Goal: Navigation & Orientation: Find specific page/section

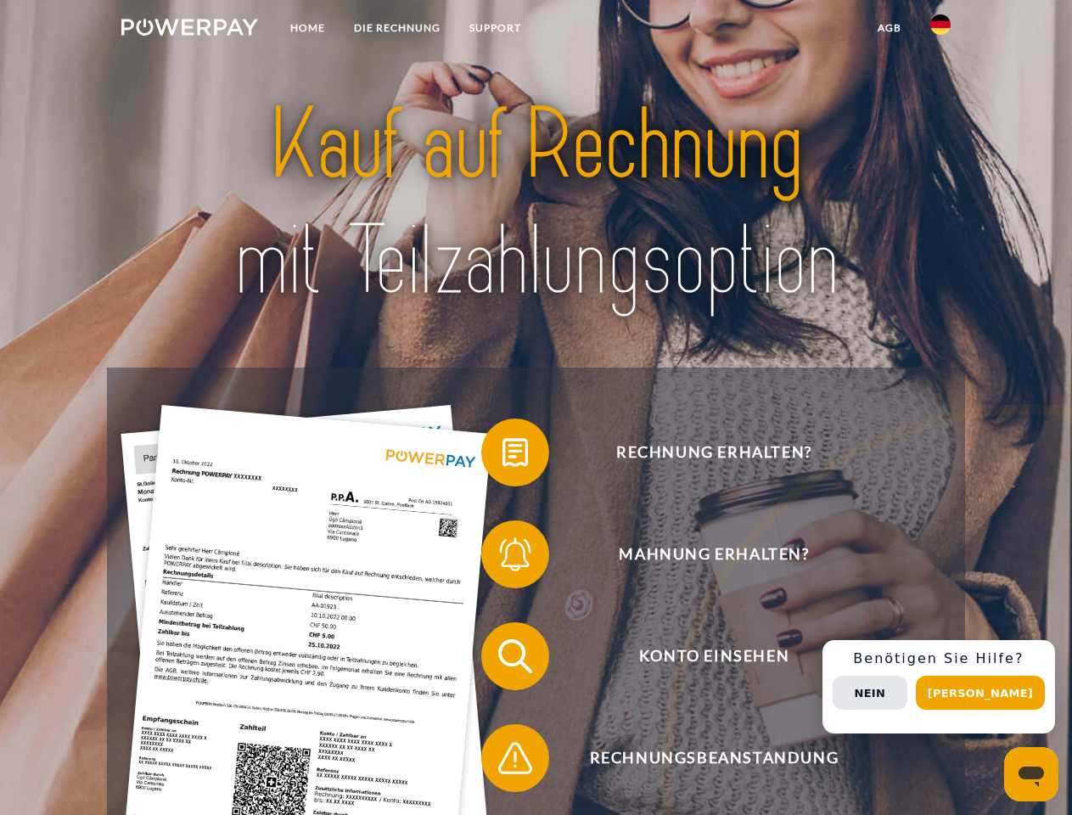
click at [189, 30] on img at bounding box center [189, 27] width 137 height 17
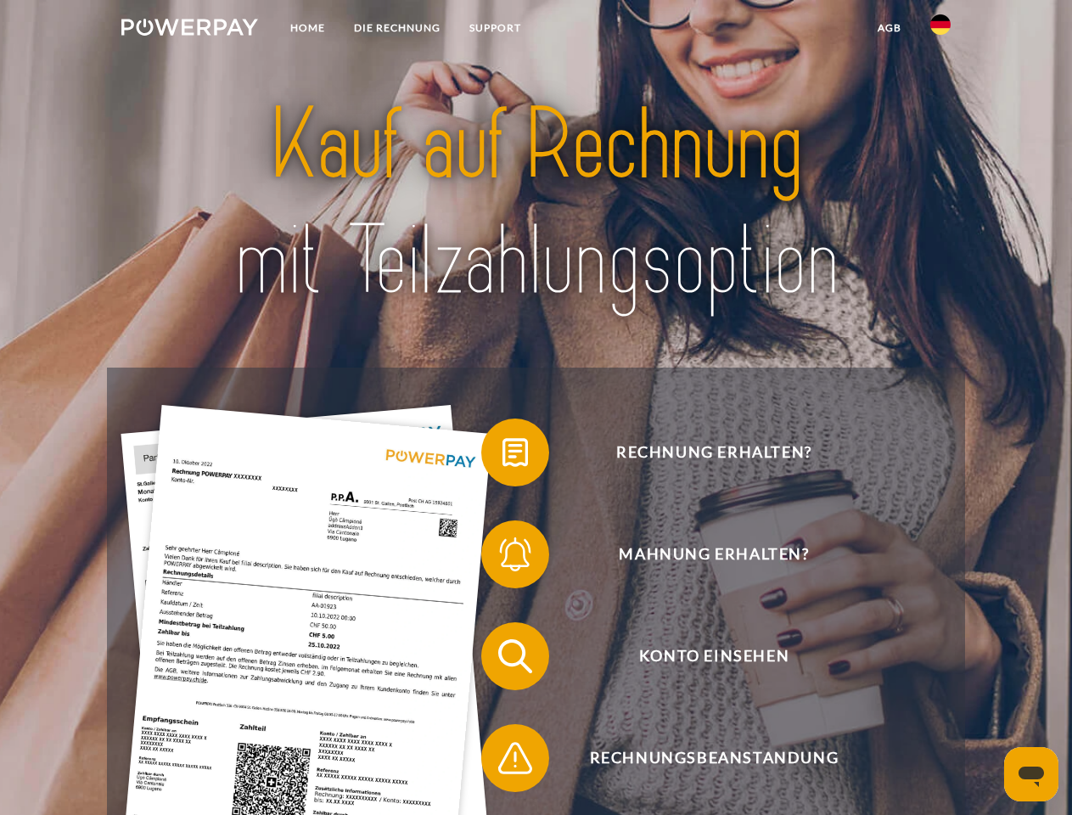
click at [941, 30] on img at bounding box center [940, 24] width 20 height 20
click at [889, 28] on link "agb" at bounding box center [889, 28] width 53 height 31
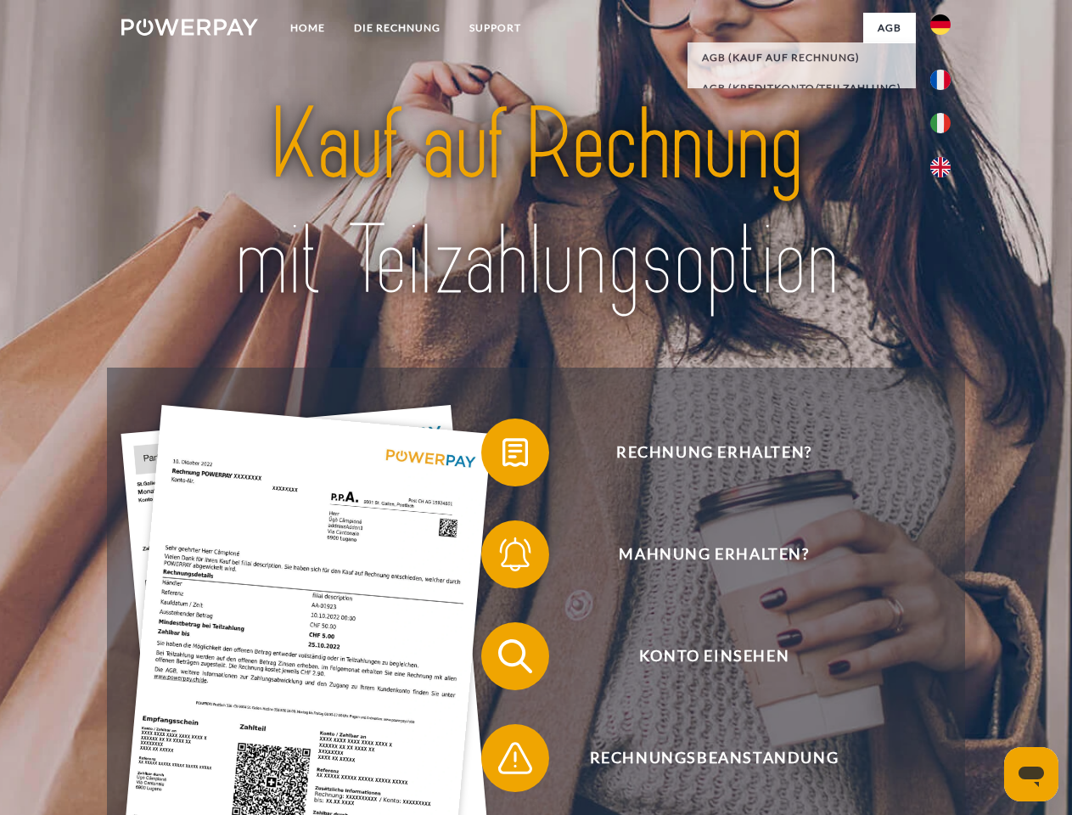
click at [503, 456] on span at bounding box center [489, 452] width 85 height 85
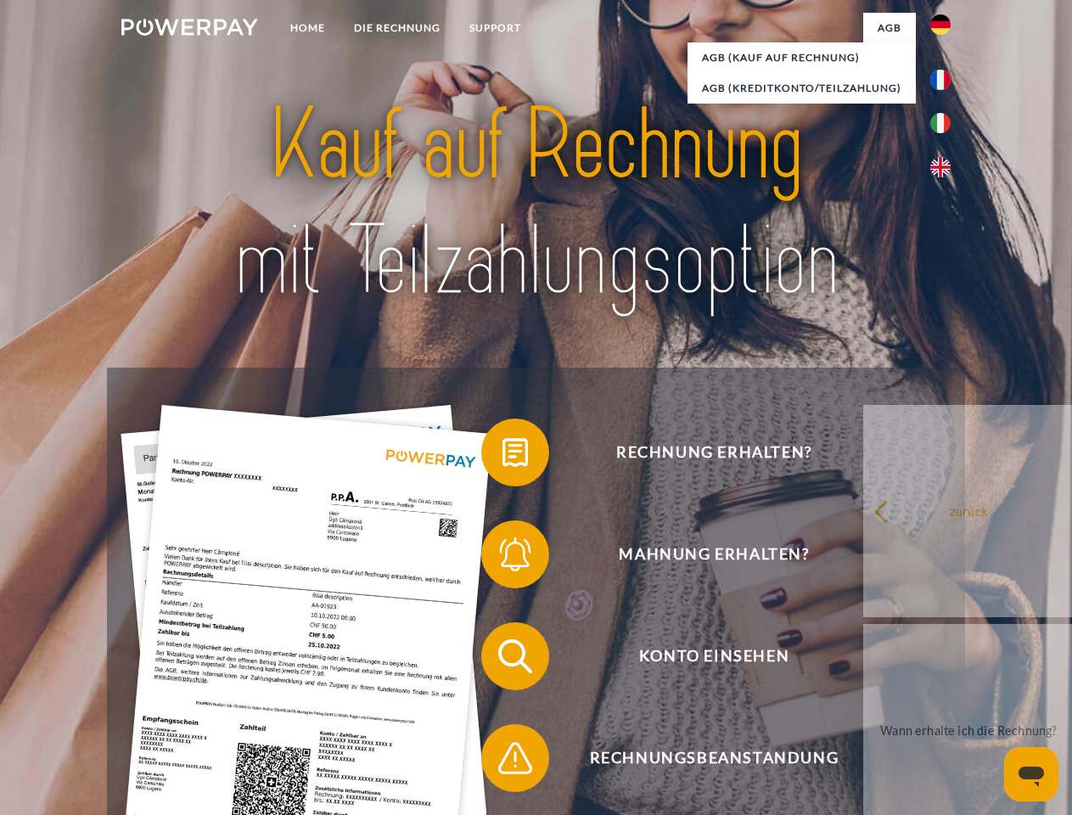
click at [863, 558] on link "zurück" at bounding box center [968, 511] width 211 height 212
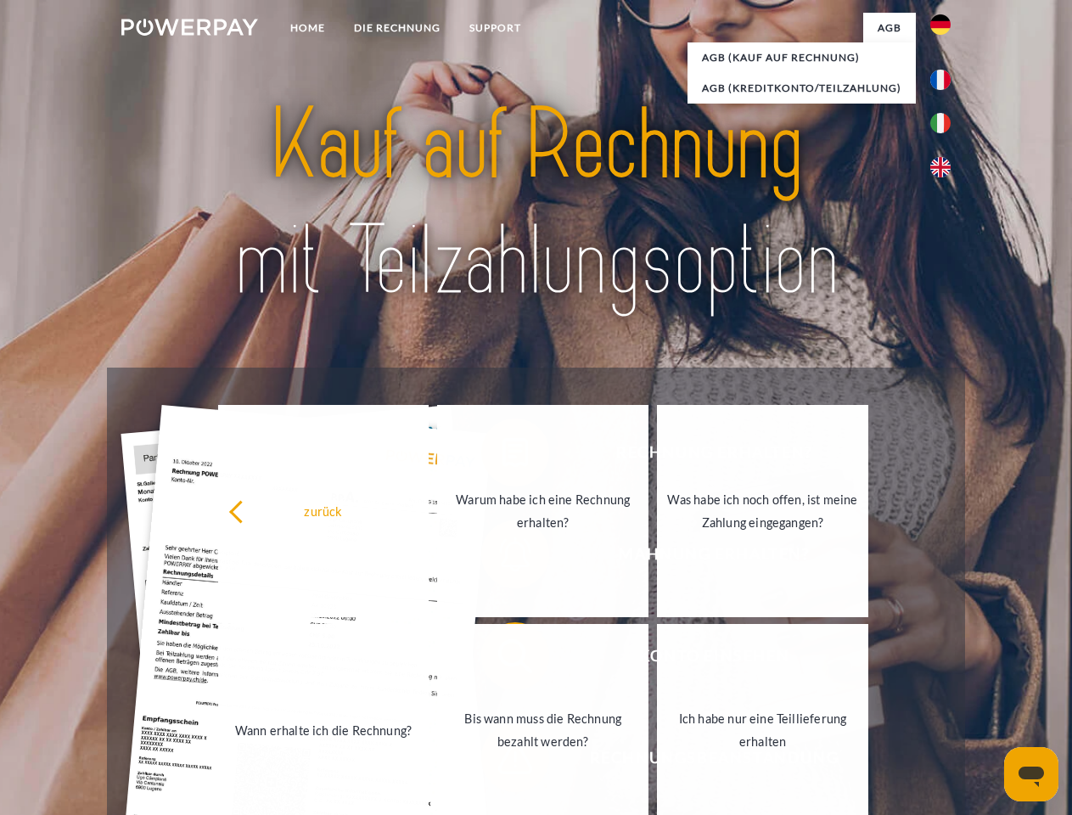
click at [503, 660] on span at bounding box center [489, 656] width 85 height 85
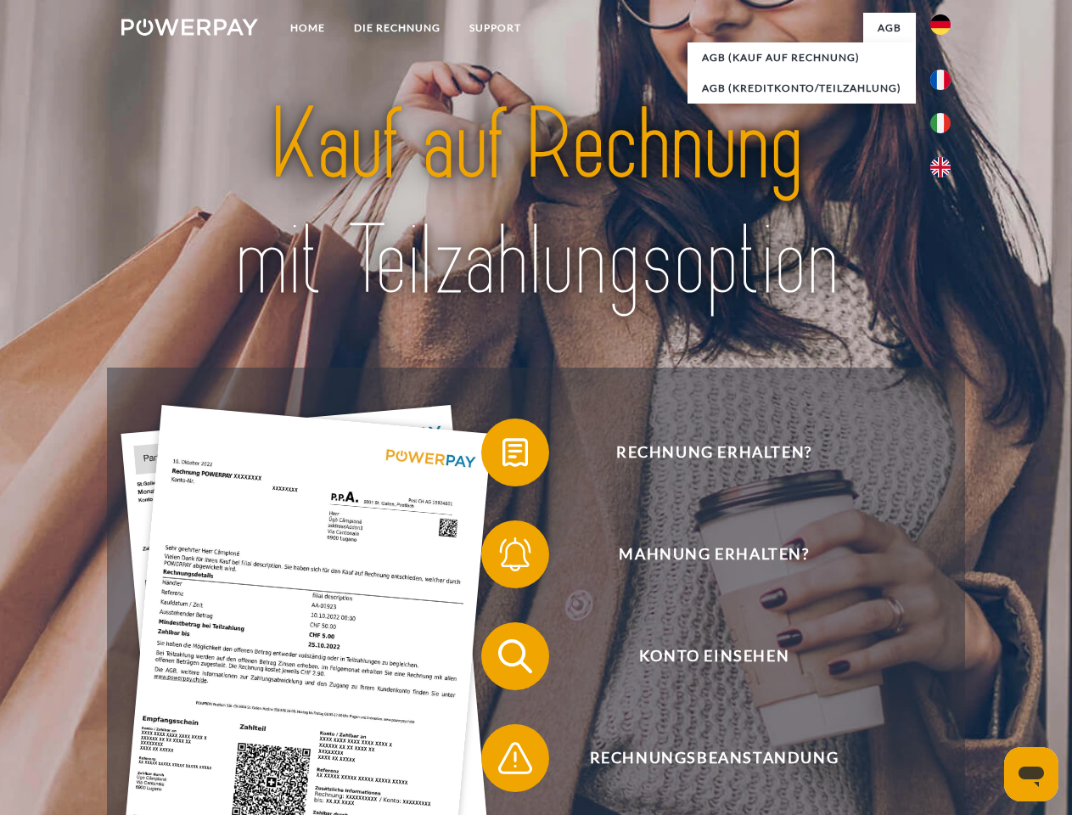
click at [503, 761] on span at bounding box center [489, 758] width 85 height 85
click at [945, 687] on div "Rechnung erhalten? Mahnung erhalten? Konto einsehen" at bounding box center [535, 707] width 857 height 679
click at [903, 690] on span "Konto einsehen" at bounding box center [714, 656] width 416 height 68
click at [986, 693] on header "Home DIE RECHNUNG SUPPORT" at bounding box center [536, 586] width 1072 height 1172
